Goal: Check status: Check status

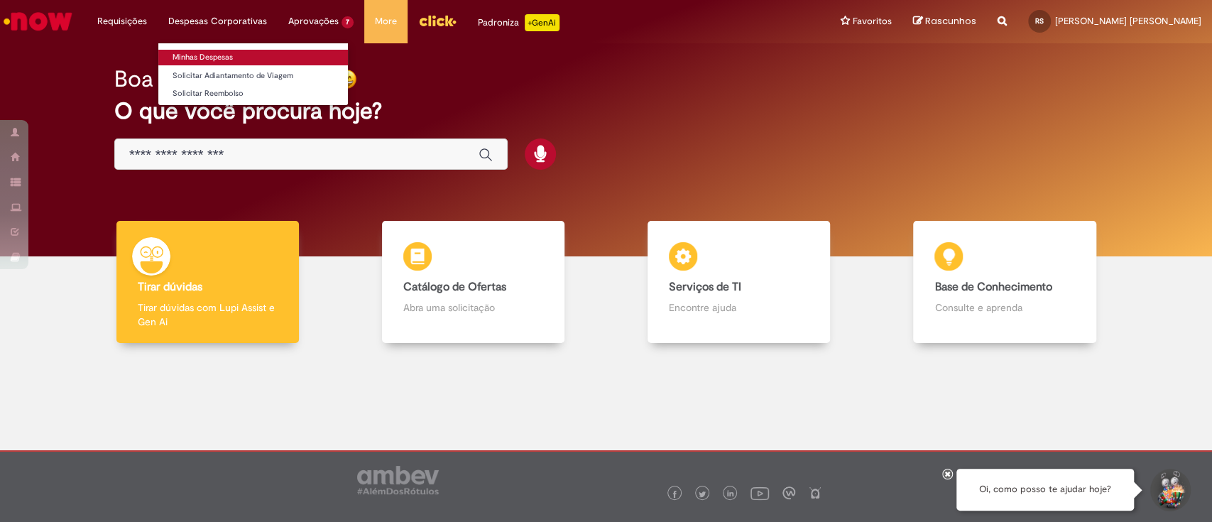
click at [238, 53] on link "Minhas Despesas" at bounding box center [253, 58] width 190 height 16
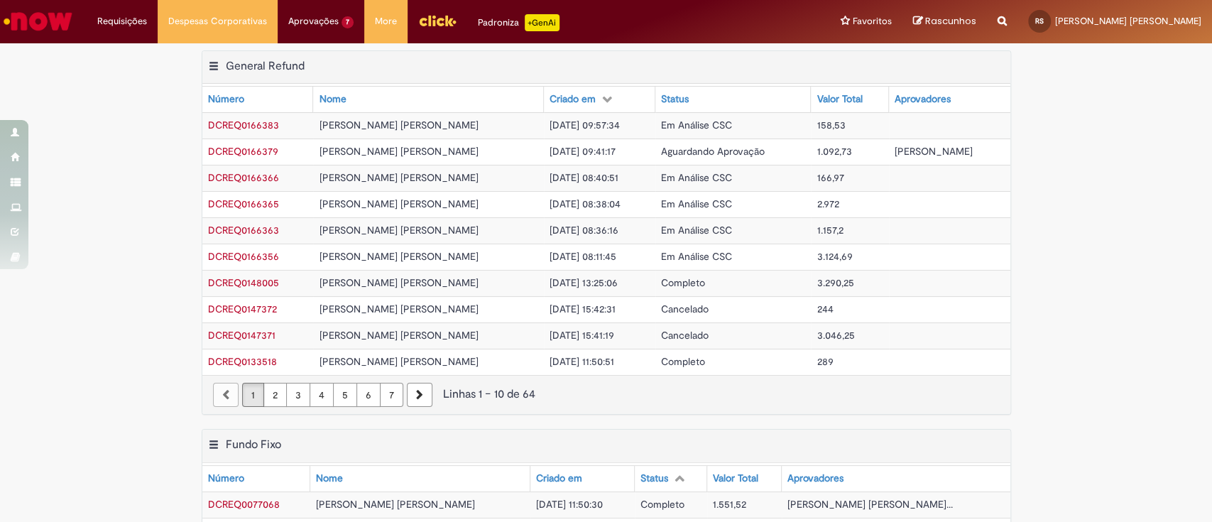
click at [816, 258] on span "3.124,69" at bounding box center [833, 256] width 35 height 13
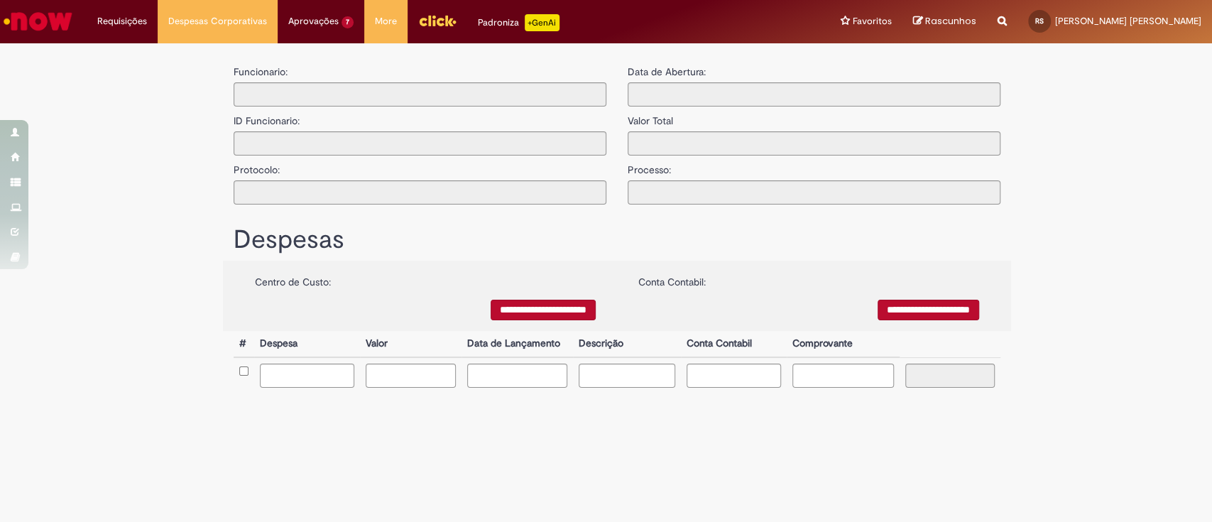
type input "**********"
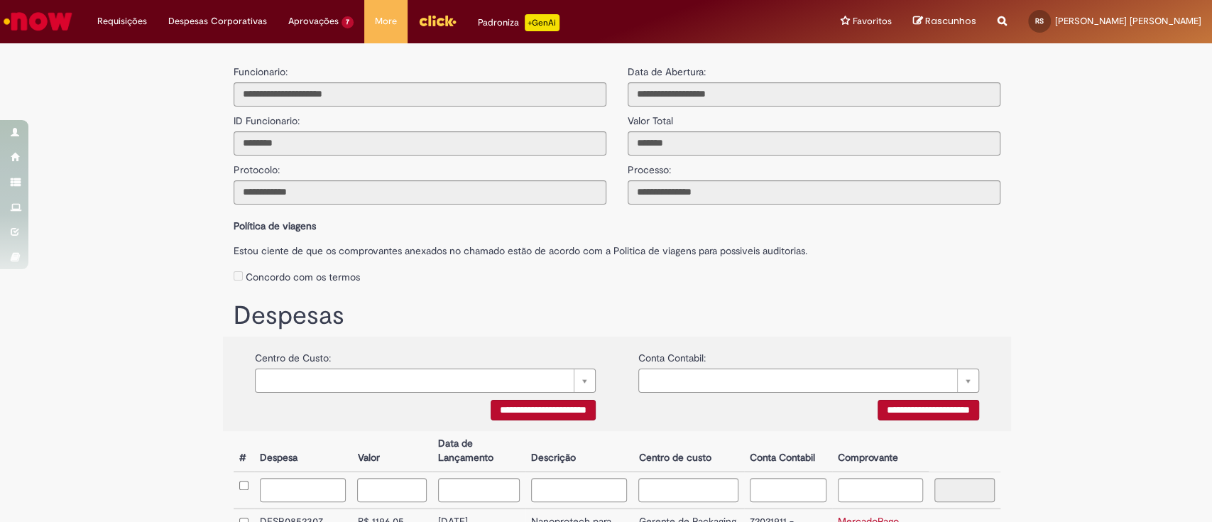
click at [70, 16] on img "Ir para a Homepage" at bounding box center [37, 21] width 73 height 28
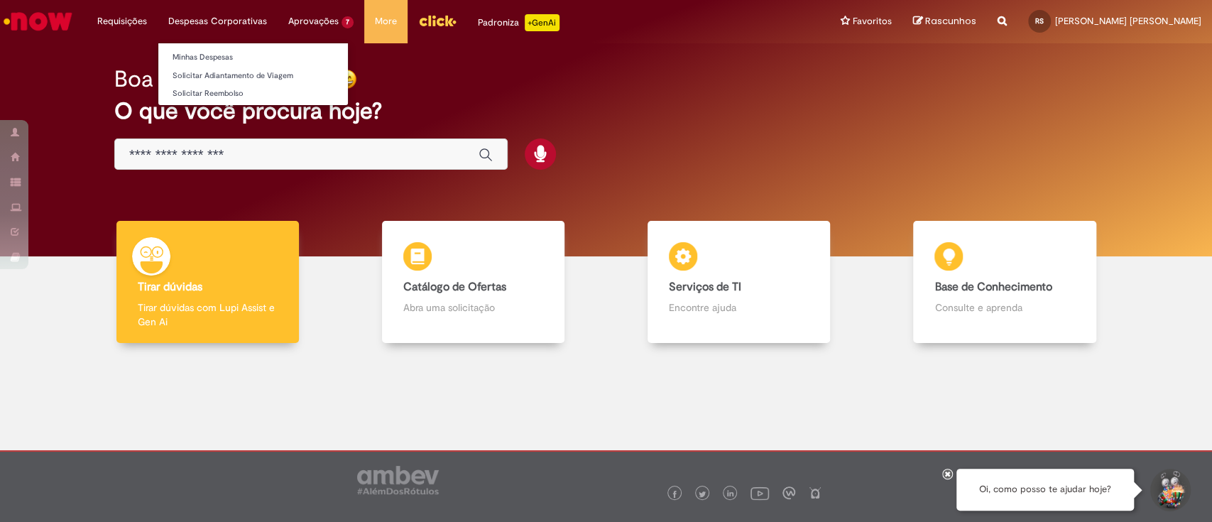
click at [209, 48] on li "Minhas Despesas" at bounding box center [253, 56] width 190 height 18
click at [192, 60] on link "Minhas Despesas" at bounding box center [253, 58] width 190 height 16
